Goal: Task Accomplishment & Management: Manage account settings

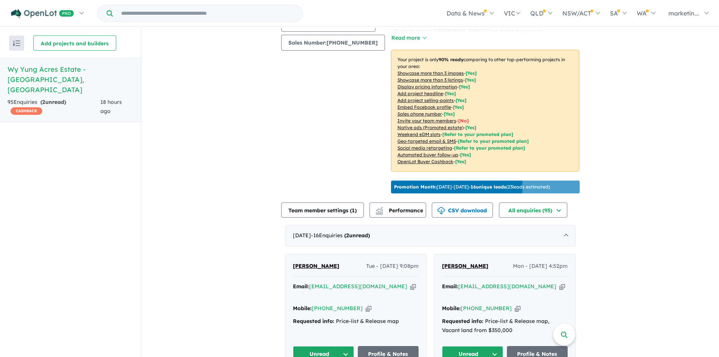
scroll to position [256, 0]
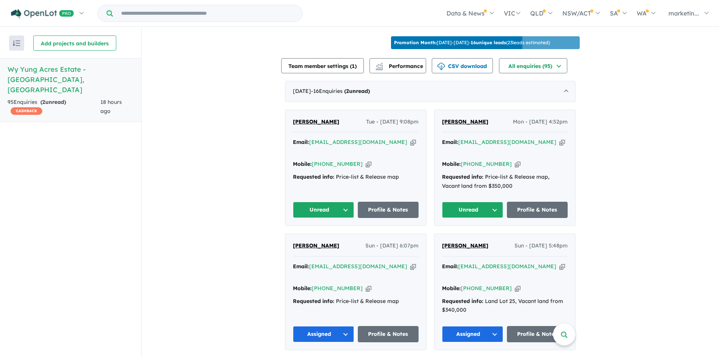
click at [489, 202] on button "Unread" at bounding box center [472, 210] width 61 height 16
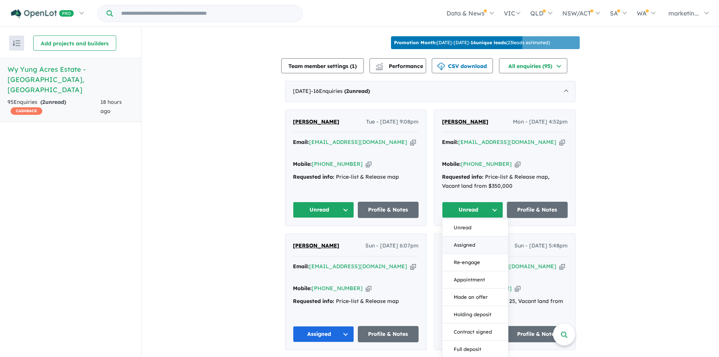
click at [466, 236] on button "Assigned" at bounding box center [476, 244] width 66 height 17
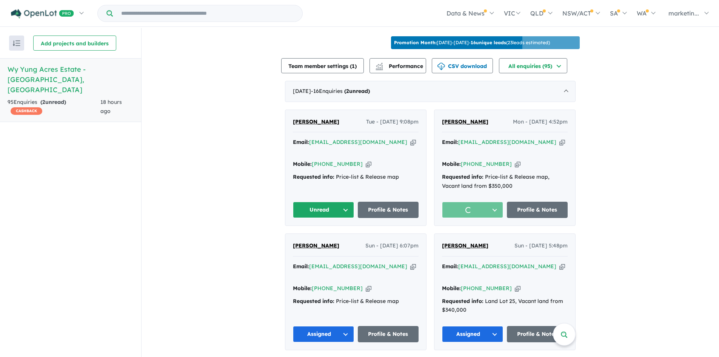
click at [333, 202] on button "Unread" at bounding box center [323, 210] width 61 height 16
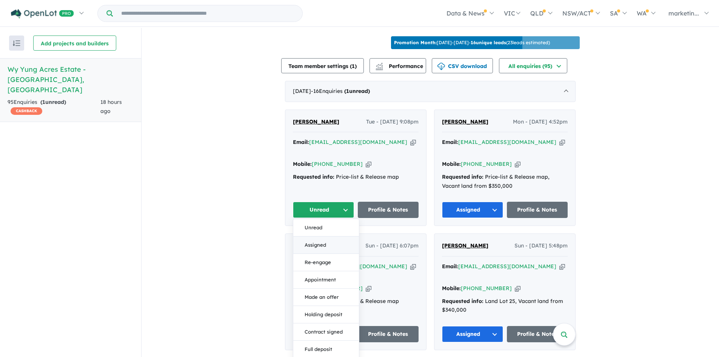
click at [324, 236] on button "Assigned" at bounding box center [326, 244] width 66 height 17
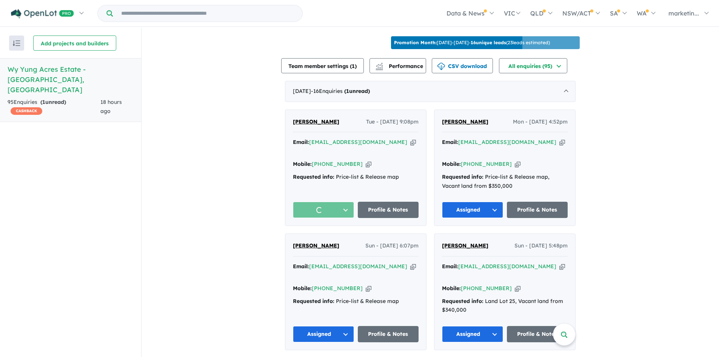
click at [331, 202] on button "Assigned" at bounding box center [323, 210] width 61 height 16
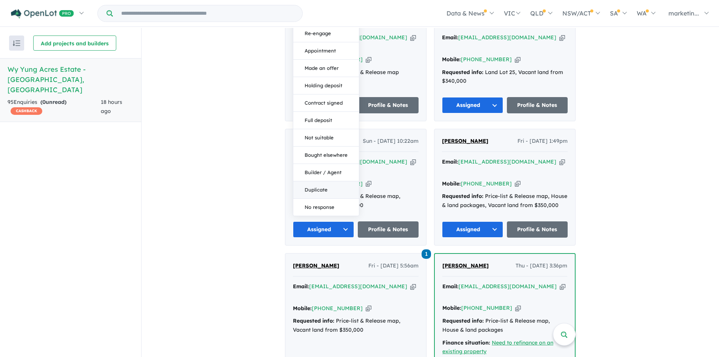
scroll to position [484, 0]
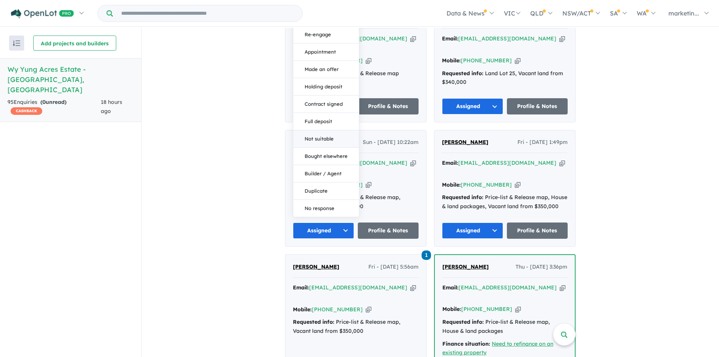
click at [335, 130] on button "Not suitable" at bounding box center [326, 138] width 66 height 17
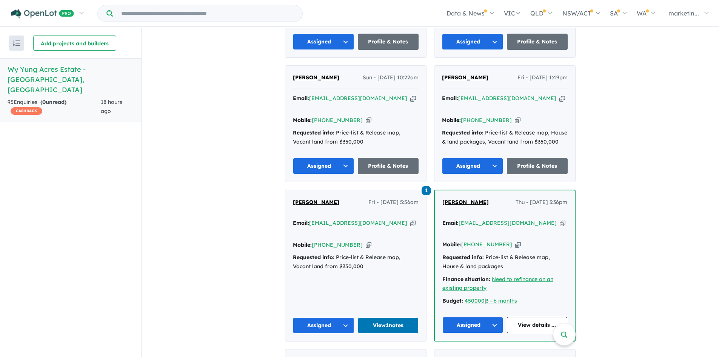
scroll to position [549, 0]
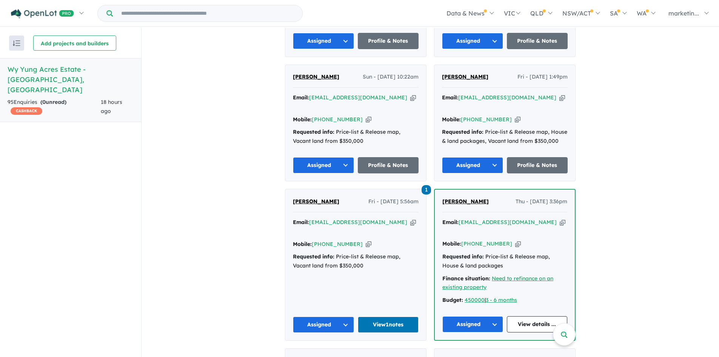
click at [457, 157] on button "Assigned" at bounding box center [472, 165] width 61 height 16
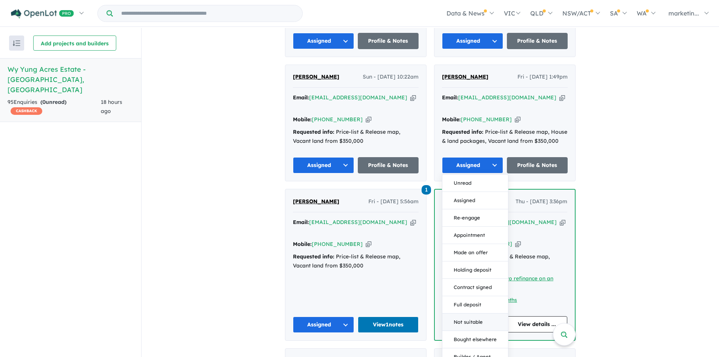
click at [472, 313] on button "Not suitable" at bounding box center [476, 321] width 66 height 17
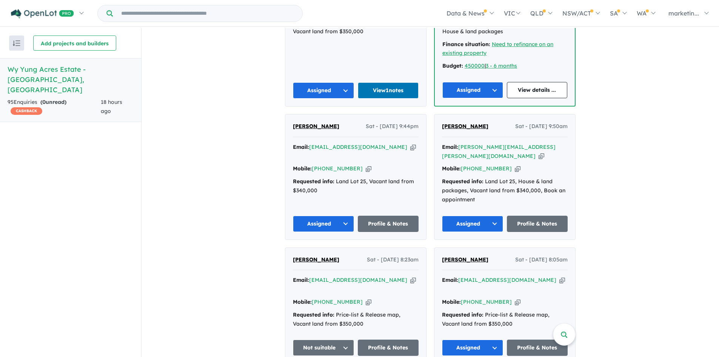
scroll to position [628, 0]
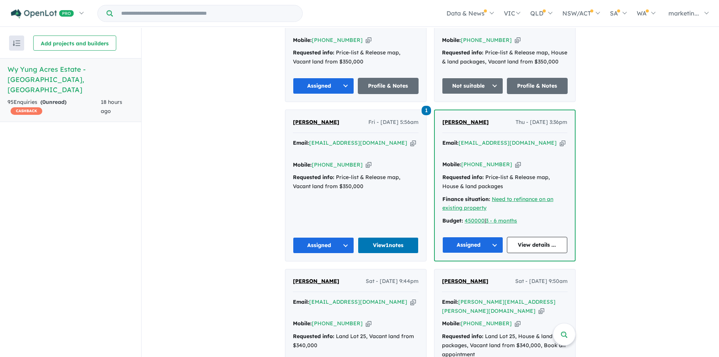
click at [427, 106] on span "1" at bounding box center [426, 110] width 9 height 9
